Goal: Task Accomplishment & Management: Complete application form

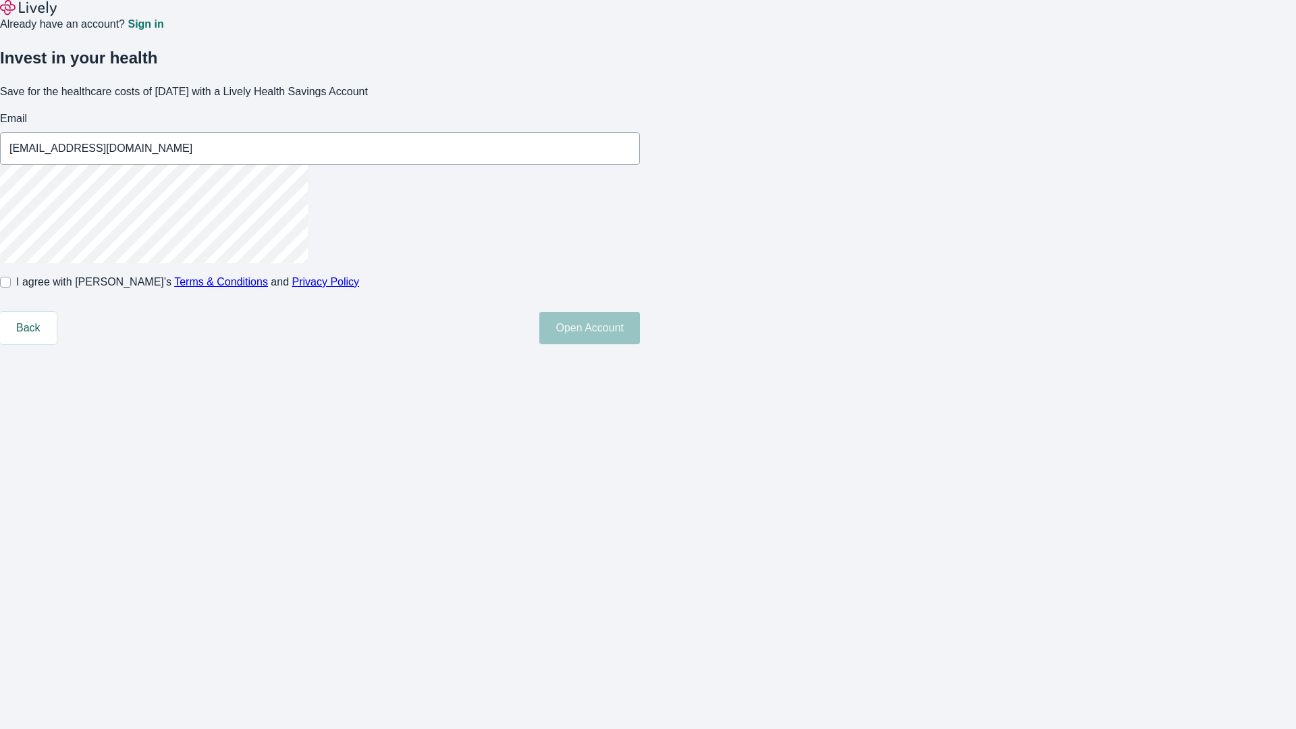
click at [11, 288] on input "I agree with Lively’s Terms & Conditions and Privacy Policy" at bounding box center [5, 282] width 11 height 11
checkbox input "true"
click at [640, 344] on button "Open Account" at bounding box center [589, 328] width 101 height 32
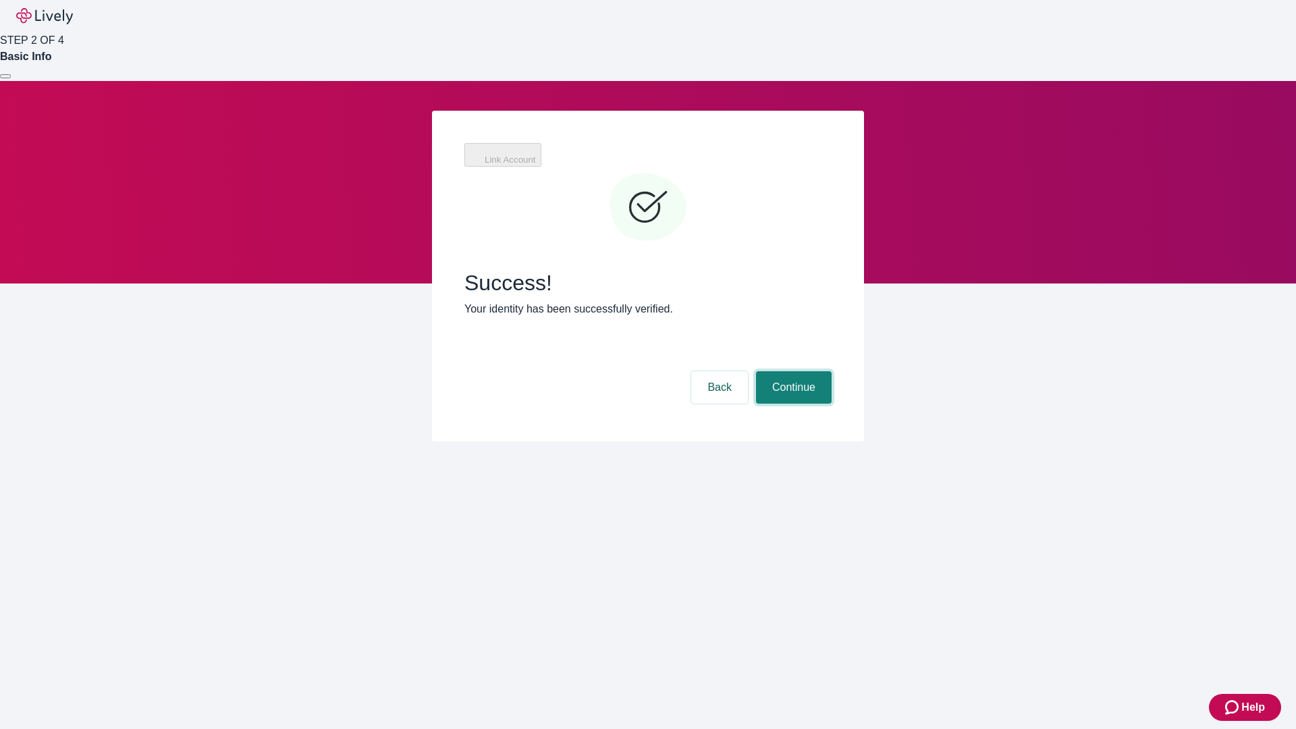
click at [792, 371] on button "Continue" at bounding box center [794, 387] width 76 height 32
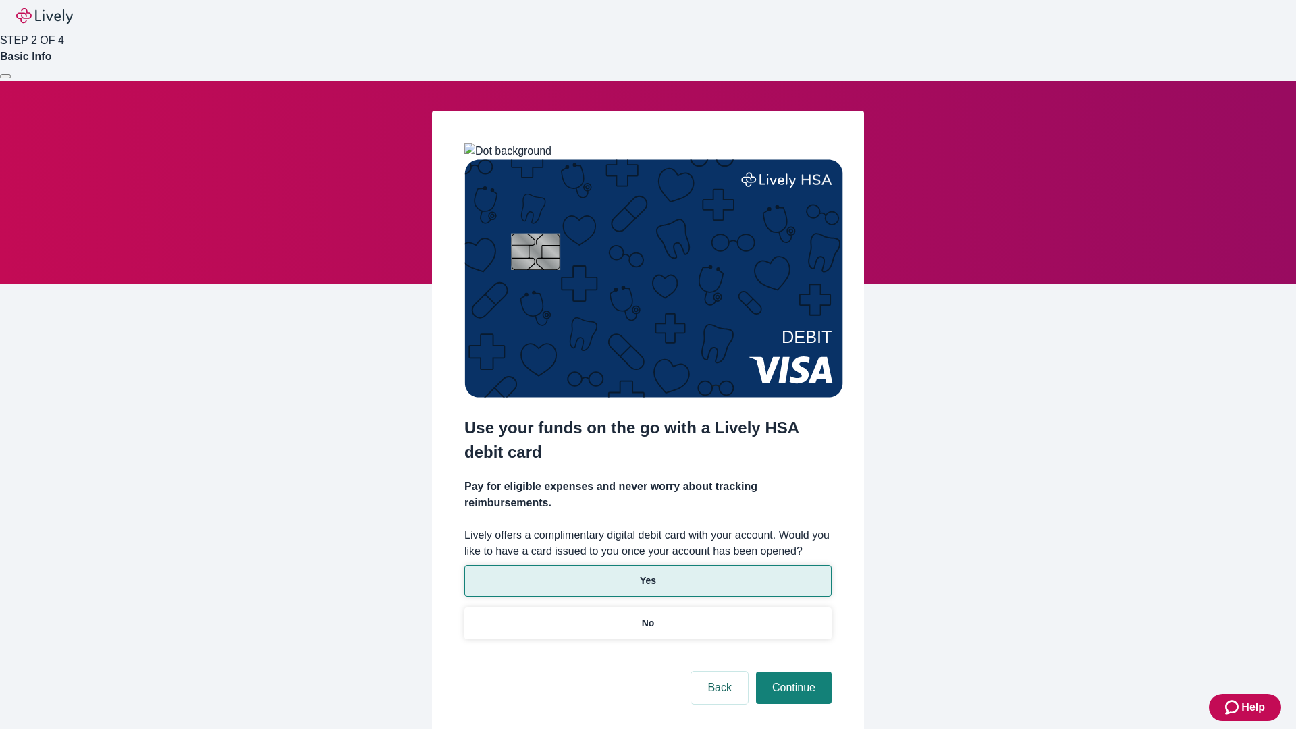
click at [647, 574] on p "Yes" at bounding box center [648, 581] width 16 height 14
click at [792, 672] on button "Continue" at bounding box center [794, 688] width 76 height 32
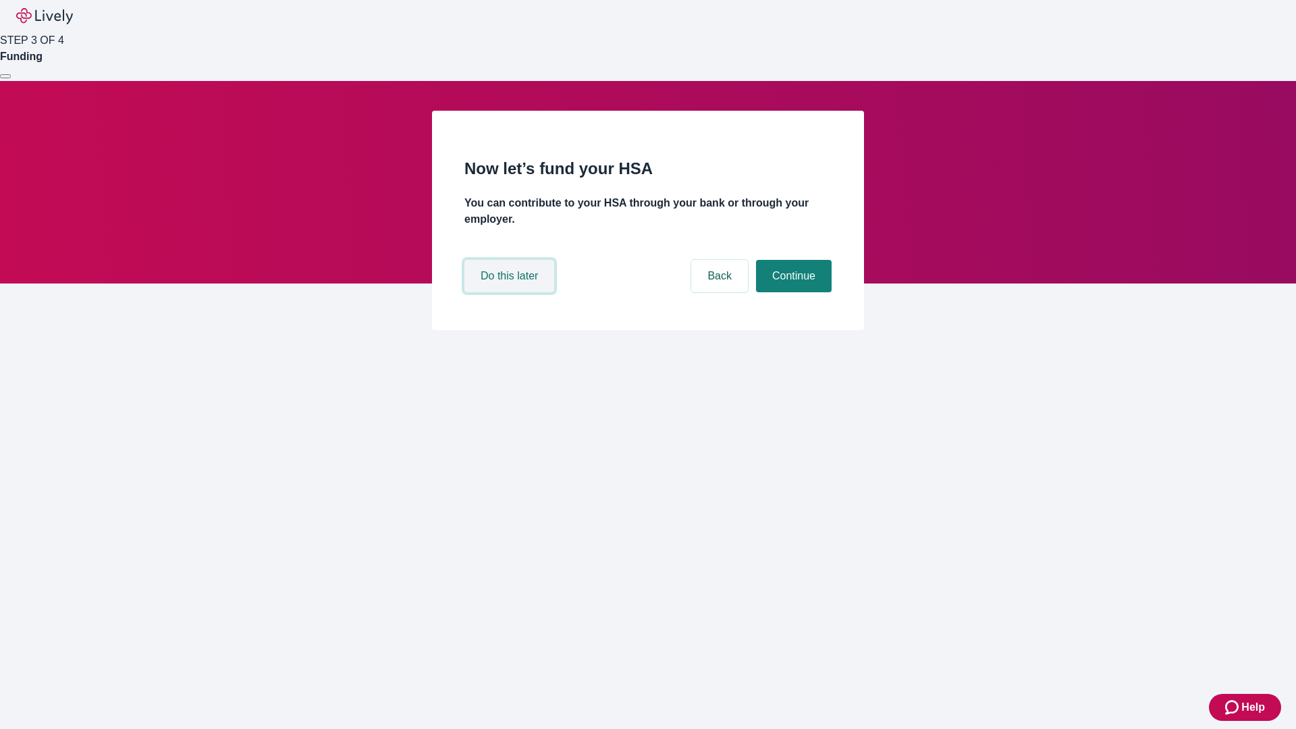
click at [511, 292] on button "Do this later" at bounding box center [509, 276] width 90 height 32
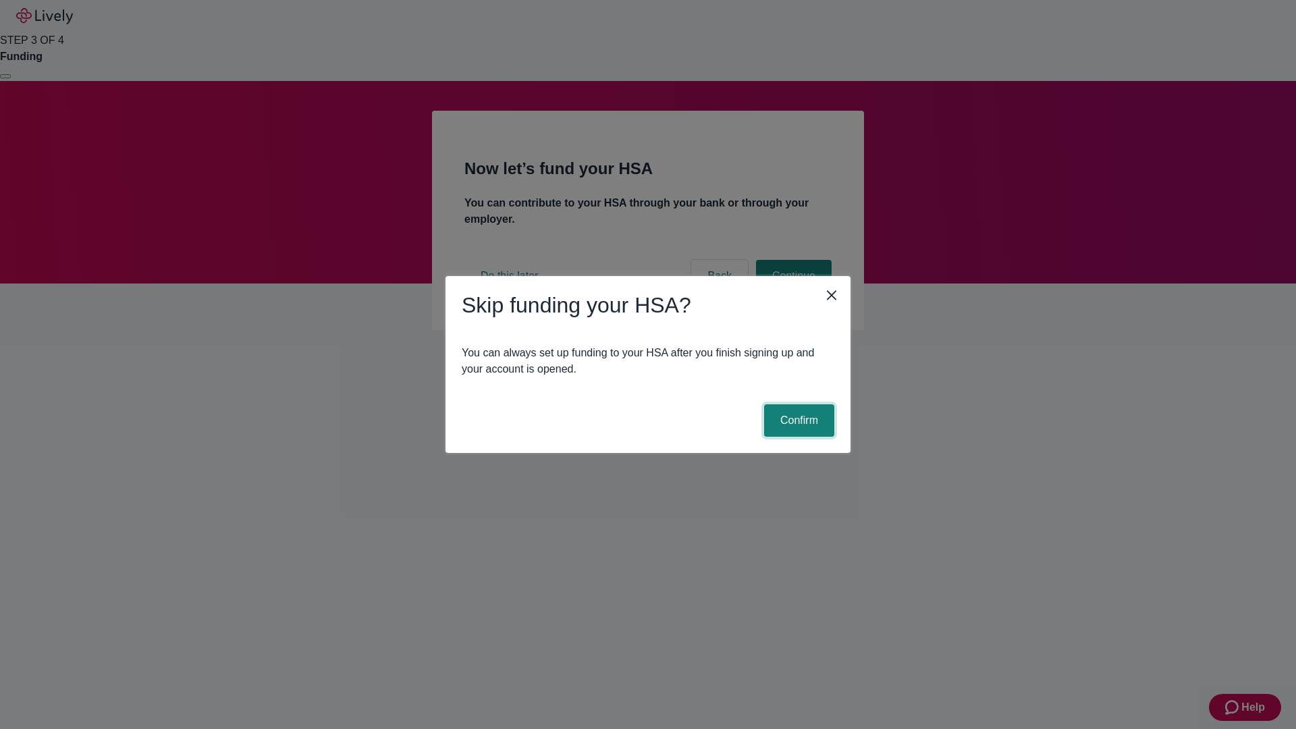
click at [797, 421] on button "Confirm" at bounding box center [799, 420] width 70 height 32
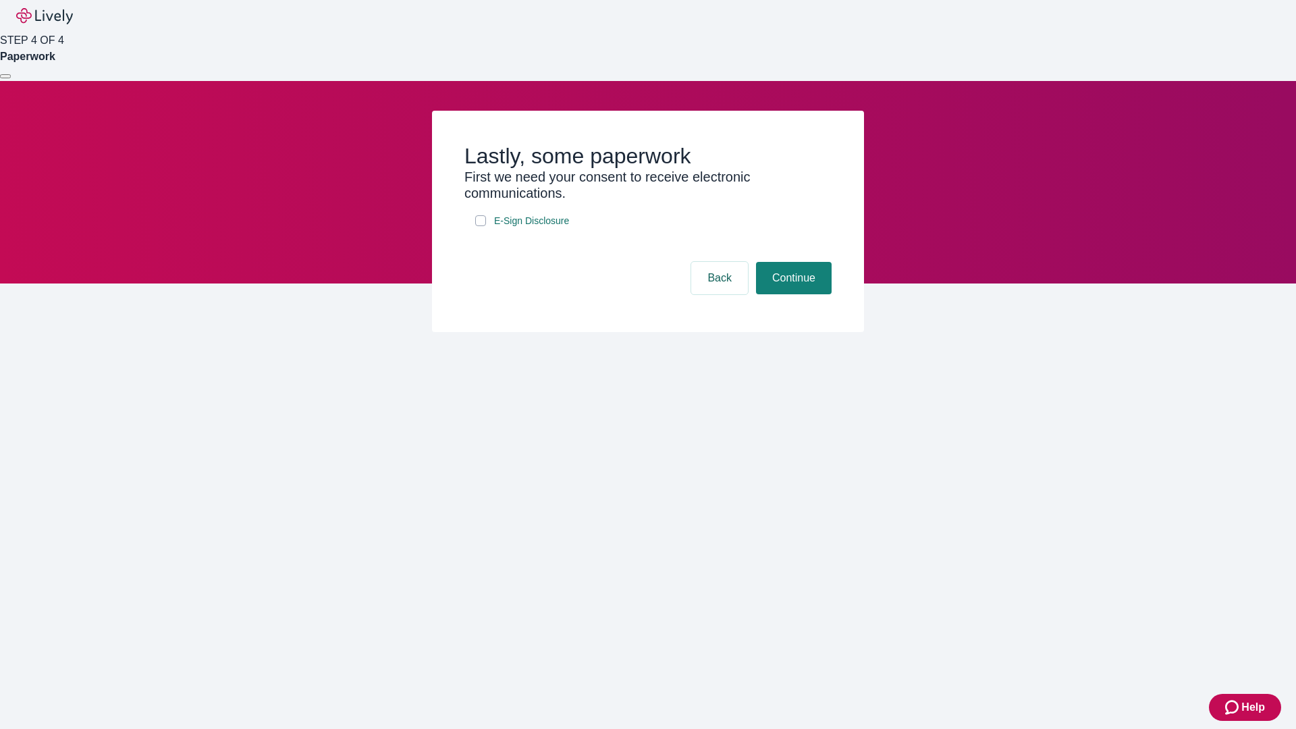
click at [481, 226] on input "E-Sign Disclosure" at bounding box center [480, 220] width 11 height 11
checkbox input "true"
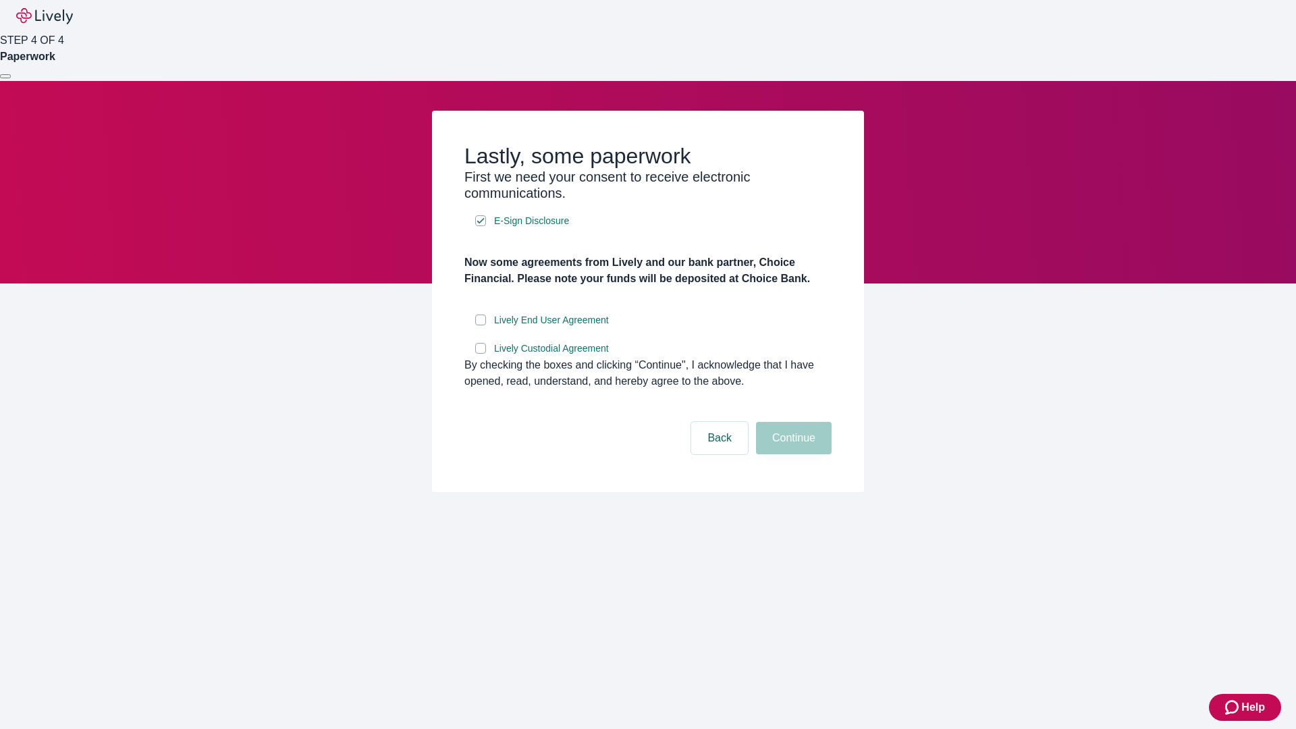
click at [481, 325] on input "Lively End User Agreement" at bounding box center [480, 320] width 11 height 11
checkbox input "true"
click at [481, 354] on input "Lively Custodial Agreement" at bounding box center [480, 348] width 11 height 11
checkbox input "true"
click at [792, 454] on button "Continue" at bounding box center [794, 438] width 76 height 32
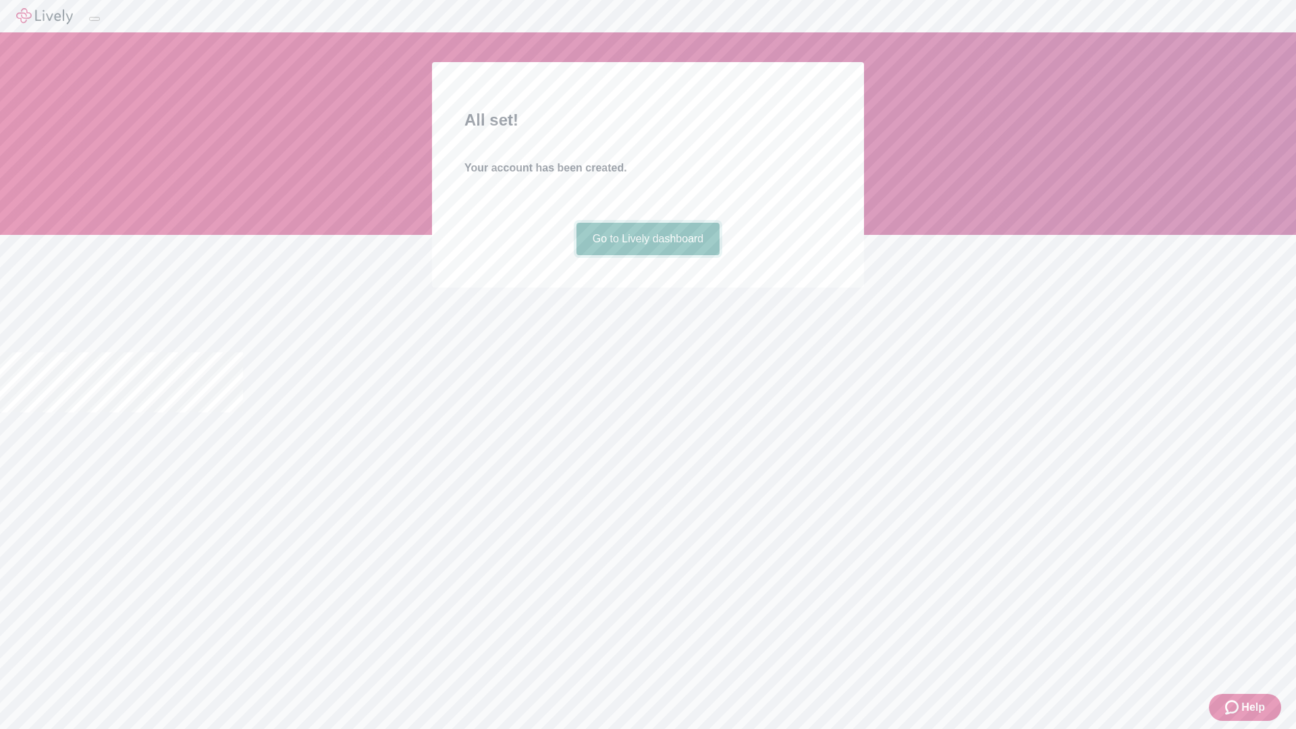
click at [647, 255] on link "Go to Lively dashboard" at bounding box center [649, 239] width 144 height 32
